Goal: Transaction & Acquisition: Purchase product/service

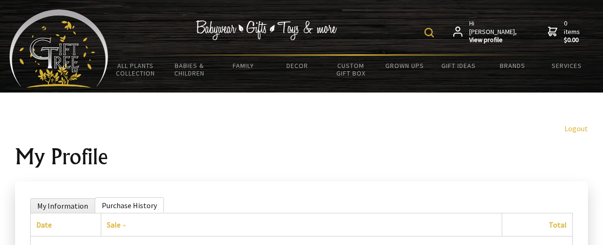
click at [430, 32] on img at bounding box center [429, 32] width 9 height 9
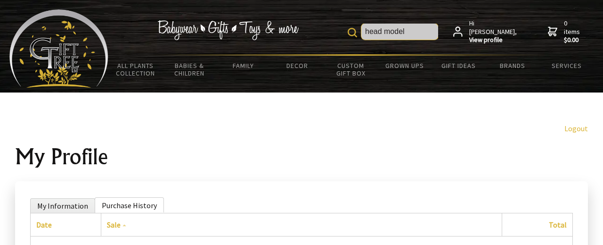
type input "head model"
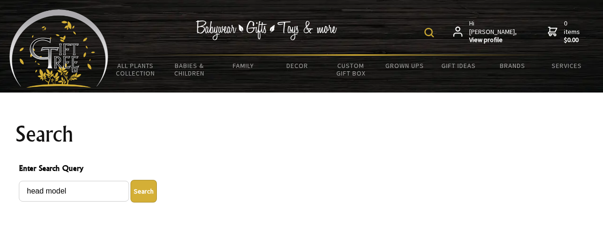
click at [395, 34] on div "head model Hi Laurie, View profile 0 items $0.00" at bounding box center [350, 31] width 485 height 45
click at [429, 33] on img at bounding box center [429, 32] width 9 height 9
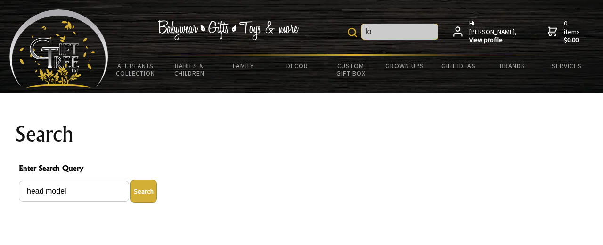
type input "f"
type input "head model for hats"
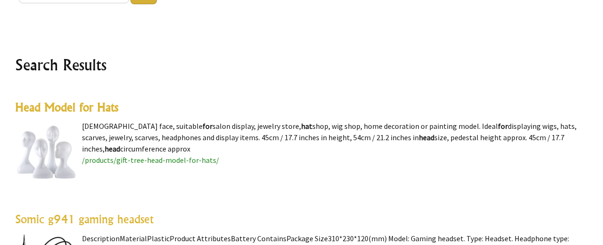
scroll to position [198, 0]
click at [50, 146] on img at bounding box center [46, 151] width 62 height 62
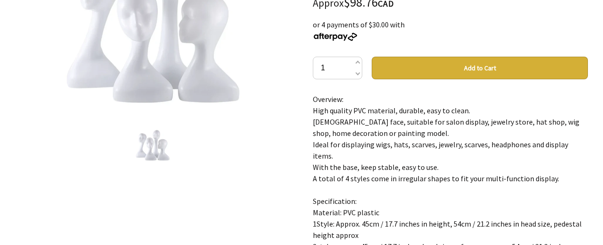
scroll to position [190, 0]
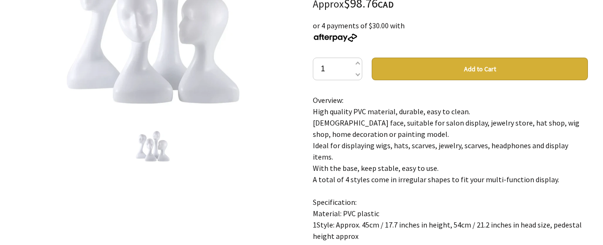
drag, startPoint x: 312, startPoint y: 100, endPoint x: 558, endPoint y: 169, distance: 254.7
click at [558, 169] on p "Overview: High quality PVC material, durable, easy to clean. [DEMOGRAPHIC_DATA]…" at bounding box center [450, 190] width 275 height 192
copy p "Overview: High quality PVC material, durable, easy to clean. [DEMOGRAPHIC_DATA]…"
click at [308, 106] on div "Head Model for Hats Gift Tree $119.99 NZD Approx $98.76 CAD or 4 payments of $3…" at bounding box center [450, 201] width 290 height 552
click at [315, 99] on p "Overview: High quality PVC material, durable, easy to clean. [DEMOGRAPHIC_DATA]…" at bounding box center [450, 190] width 275 height 192
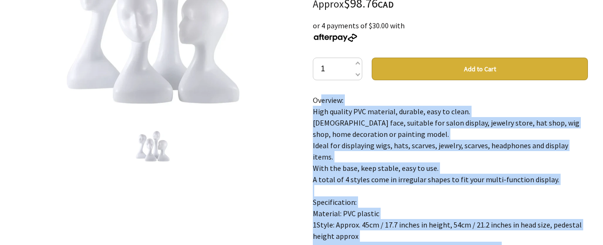
drag, startPoint x: 314, startPoint y: 98, endPoint x: 492, endPoint y: 235, distance: 224.5
click at [492, 235] on p "Overview: High quality PVC material, durable, easy to clean. [DEMOGRAPHIC_DATA]…" at bounding box center [450, 190] width 275 height 192
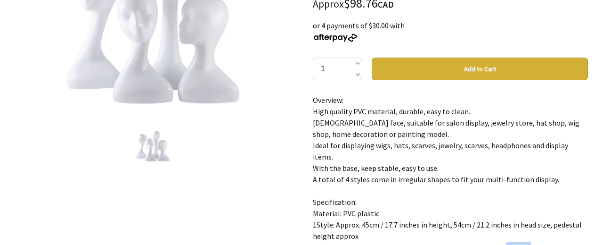
drag, startPoint x: 497, startPoint y: 235, endPoint x: 525, endPoint y: 234, distance: 27.4
click at [525, 234] on p "Overview: High quality PVC material, durable, easy to clean. [DEMOGRAPHIC_DATA]…" at bounding box center [450, 190] width 275 height 192
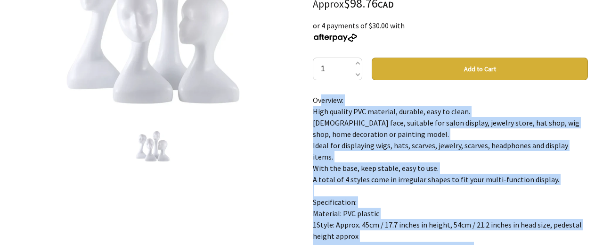
drag, startPoint x: 312, startPoint y: 101, endPoint x: 466, endPoint y: 238, distance: 206.3
click at [466, 238] on div "Head Model for Hats Gift Tree $119.99 NZD Approx $98.76 CAD or 4 payments of $3…" at bounding box center [450, 201] width 290 height 552
copy p "Overview: High quality PVC material, durable, easy to clean. [DEMOGRAPHIC_DATA]…"
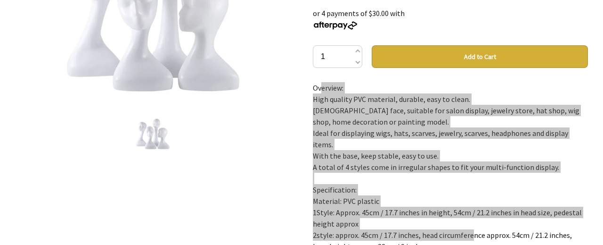
scroll to position [205, 0]
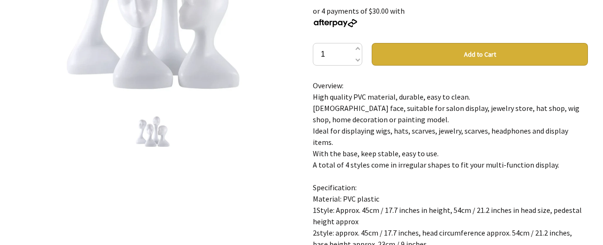
click at [354, 156] on p "Overview: High quality PVC material, durable, easy to clean. [DEMOGRAPHIC_DATA]…" at bounding box center [450, 176] width 275 height 192
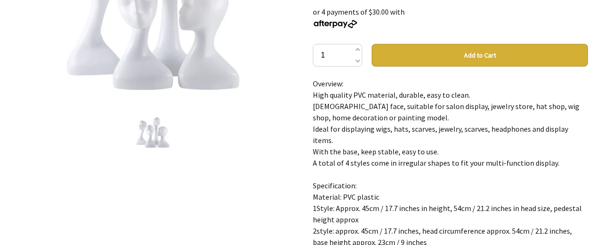
scroll to position [204, 0]
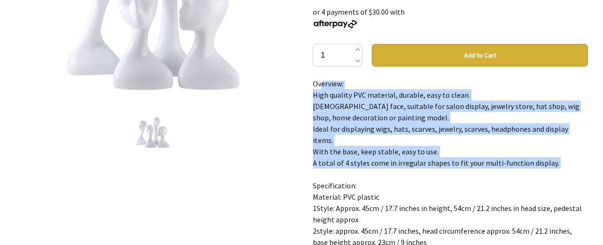
drag, startPoint x: 311, startPoint y: 82, endPoint x: 515, endPoint y: 156, distance: 216.9
click at [515, 156] on div "Head Model for Hats Gift Tree $119.99 NZD Approx $98.76 CAD or 4 payments of $3…" at bounding box center [450, 187] width 290 height 552
copy p "Overview: High quality PVC material, durable, easy to clean. [DEMOGRAPHIC_DATA]…"
